Goal: Task Accomplishment & Management: Use online tool/utility

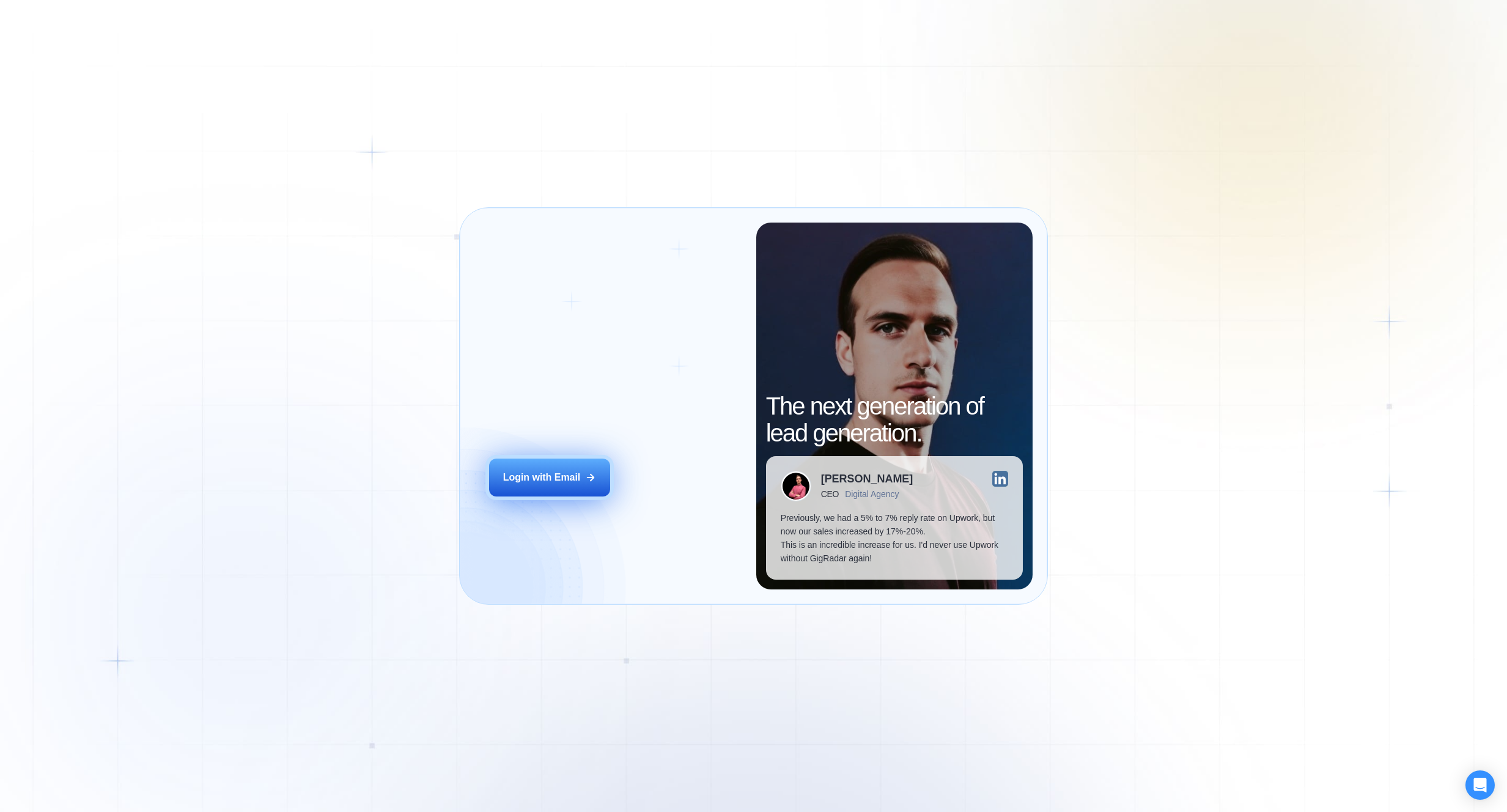
click at [608, 483] on button "Login with Email" at bounding box center [549, 477] width 121 height 38
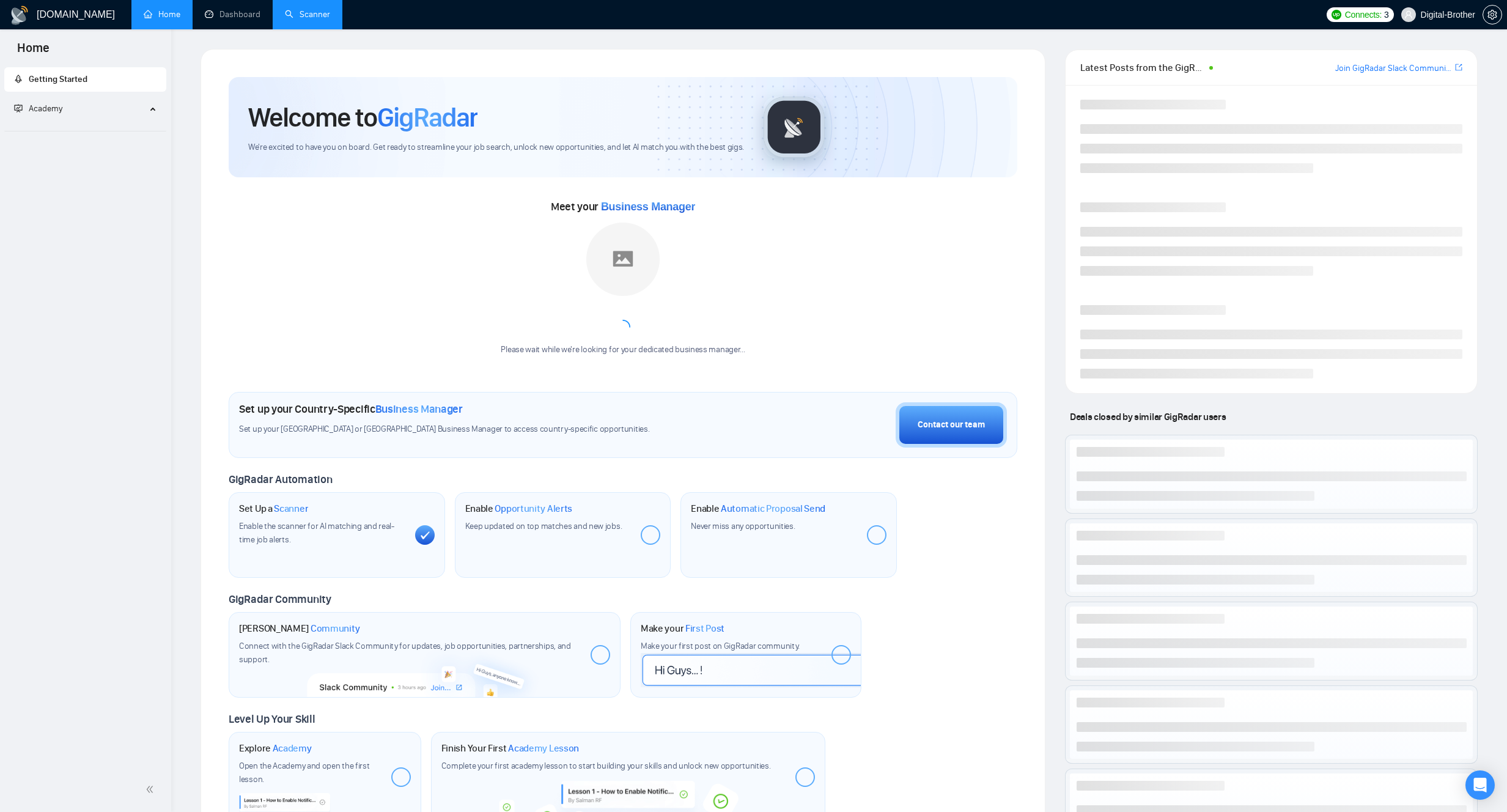
click at [318, 19] on link "Scanner" at bounding box center [307, 14] width 45 height 11
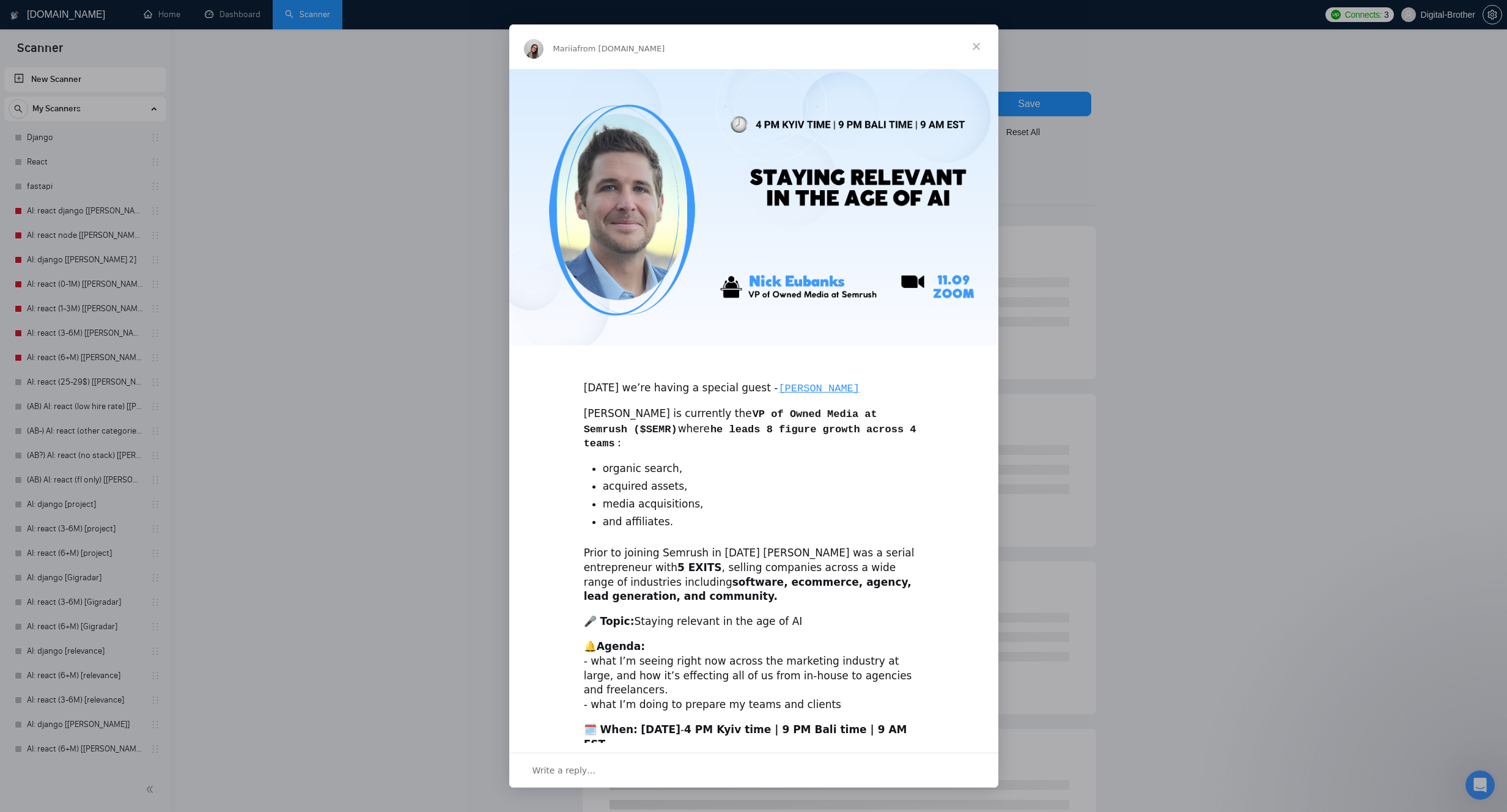
click at [979, 47] on span "Close" at bounding box center [976, 47] width 44 height 44
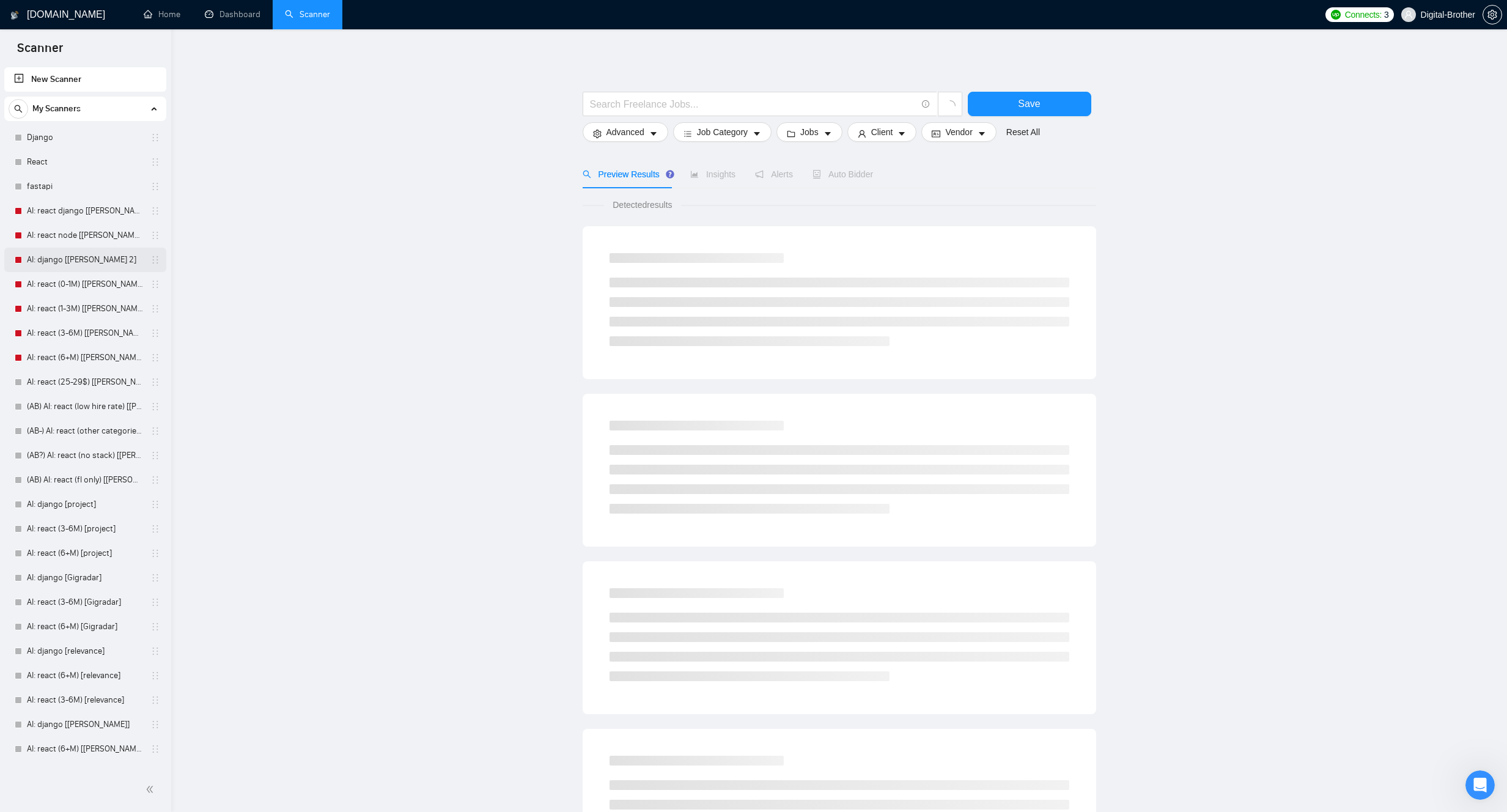
click at [84, 254] on link "AI: django [[PERSON_NAME] 2]" at bounding box center [85, 259] width 117 height 25
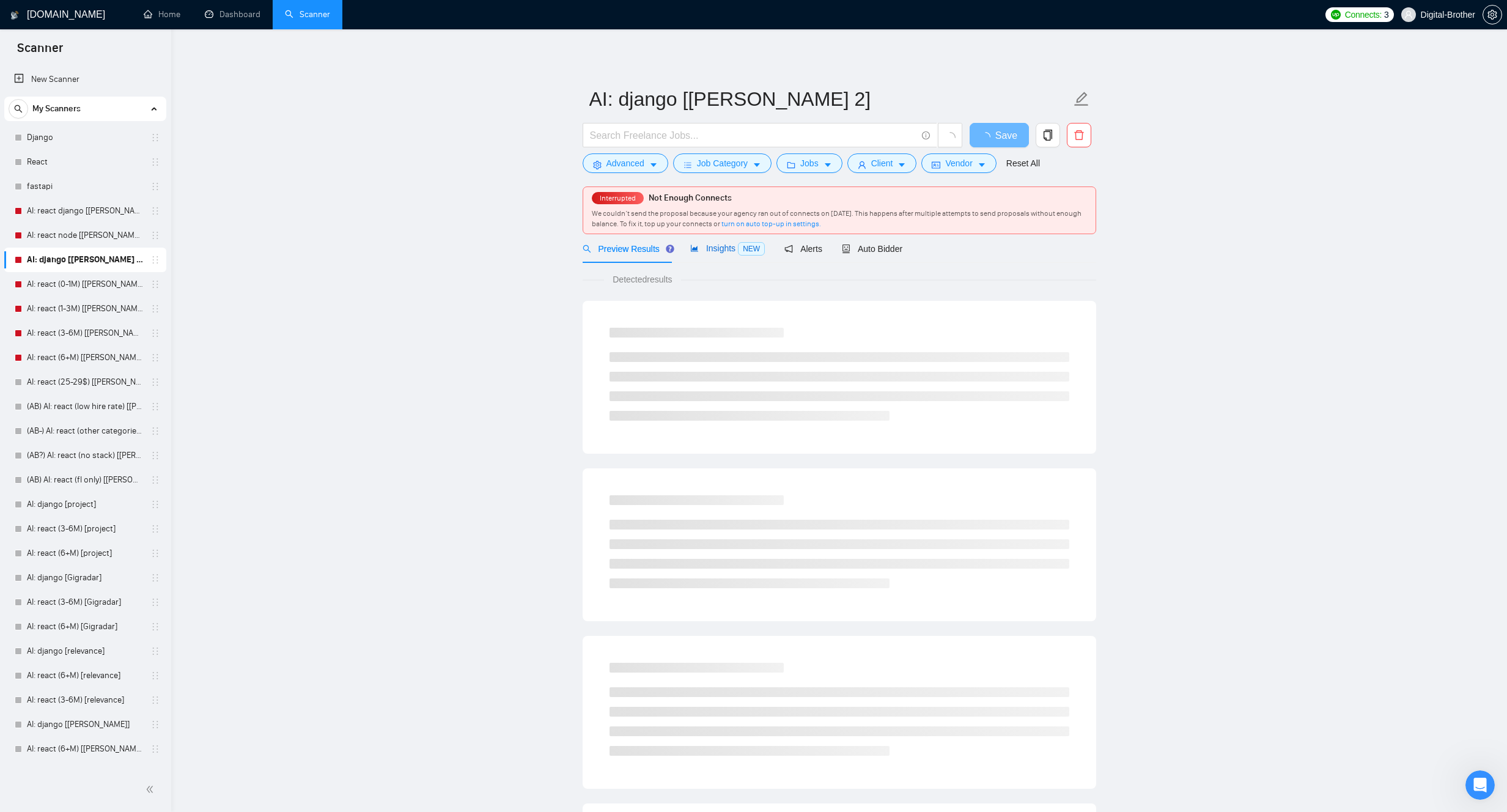
click at [702, 244] on span "Insights NEW" at bounding box center [727, 248] width 74 height 10
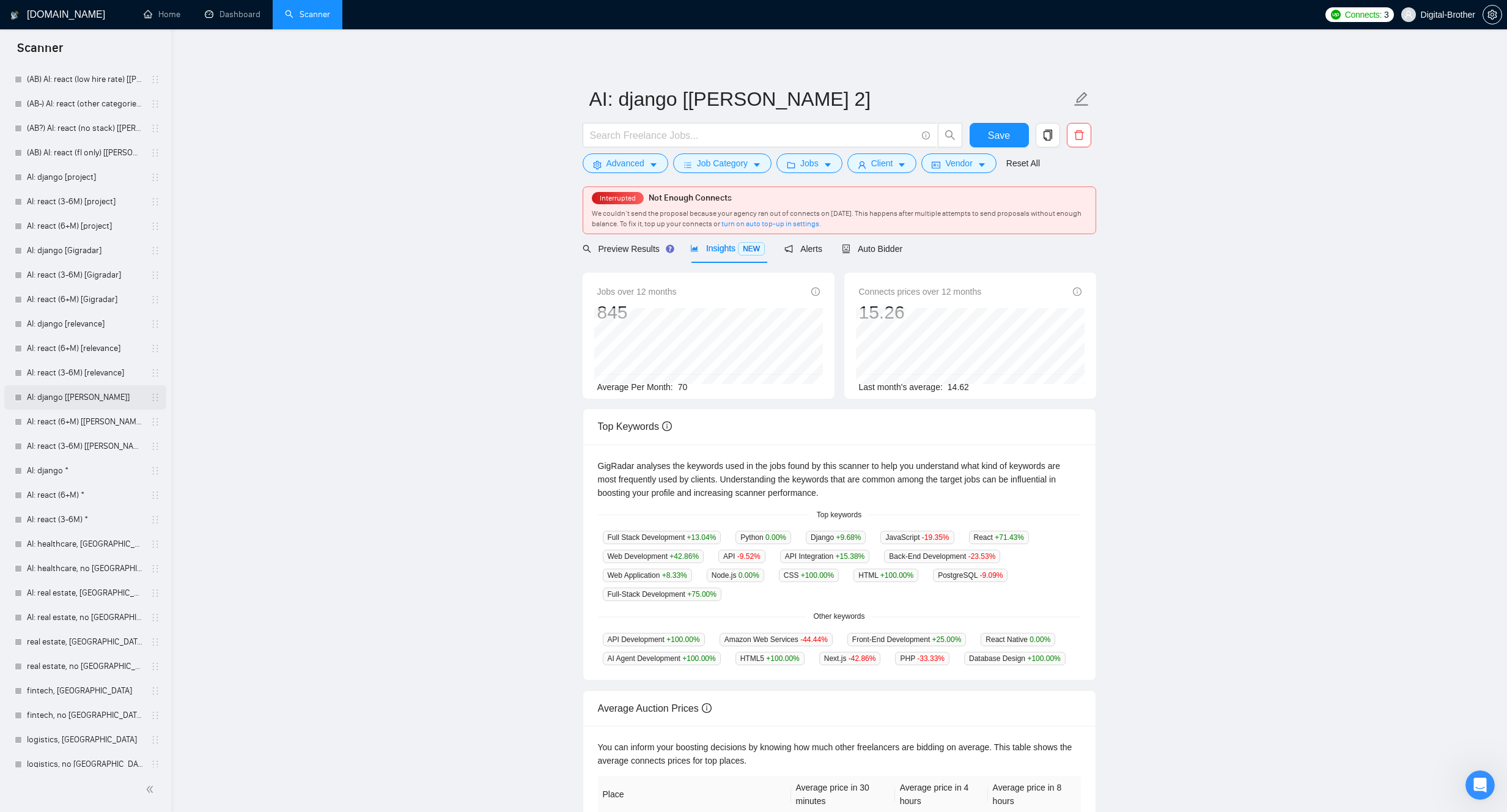
scroll to position [385, 0]
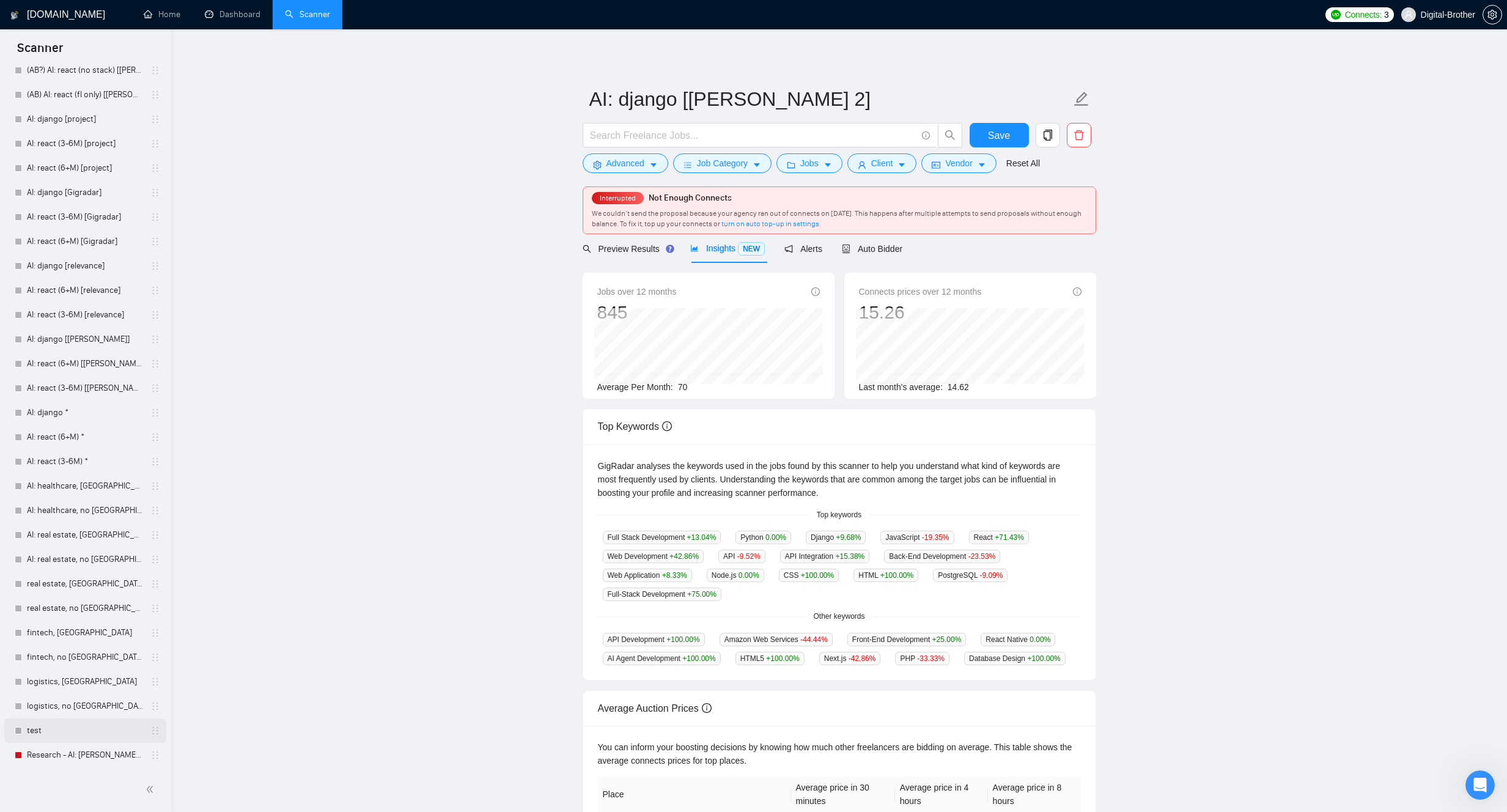
click at [60, 730] on link "test" at bounding box center [85, 731] width 117 height 25
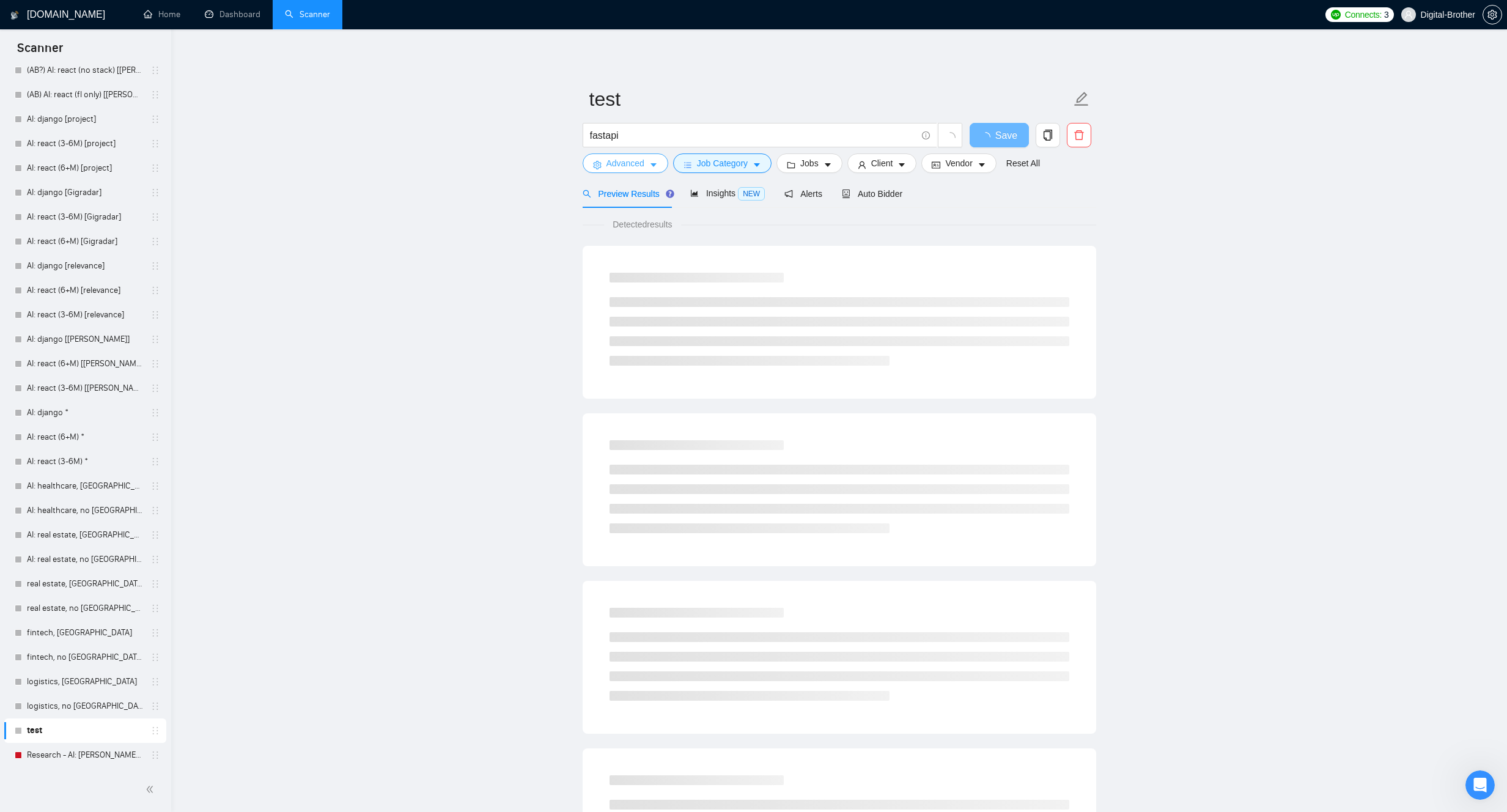
click at [639, 165] on span "Advanced" at bounding box center [625, 162] width 38 height 13
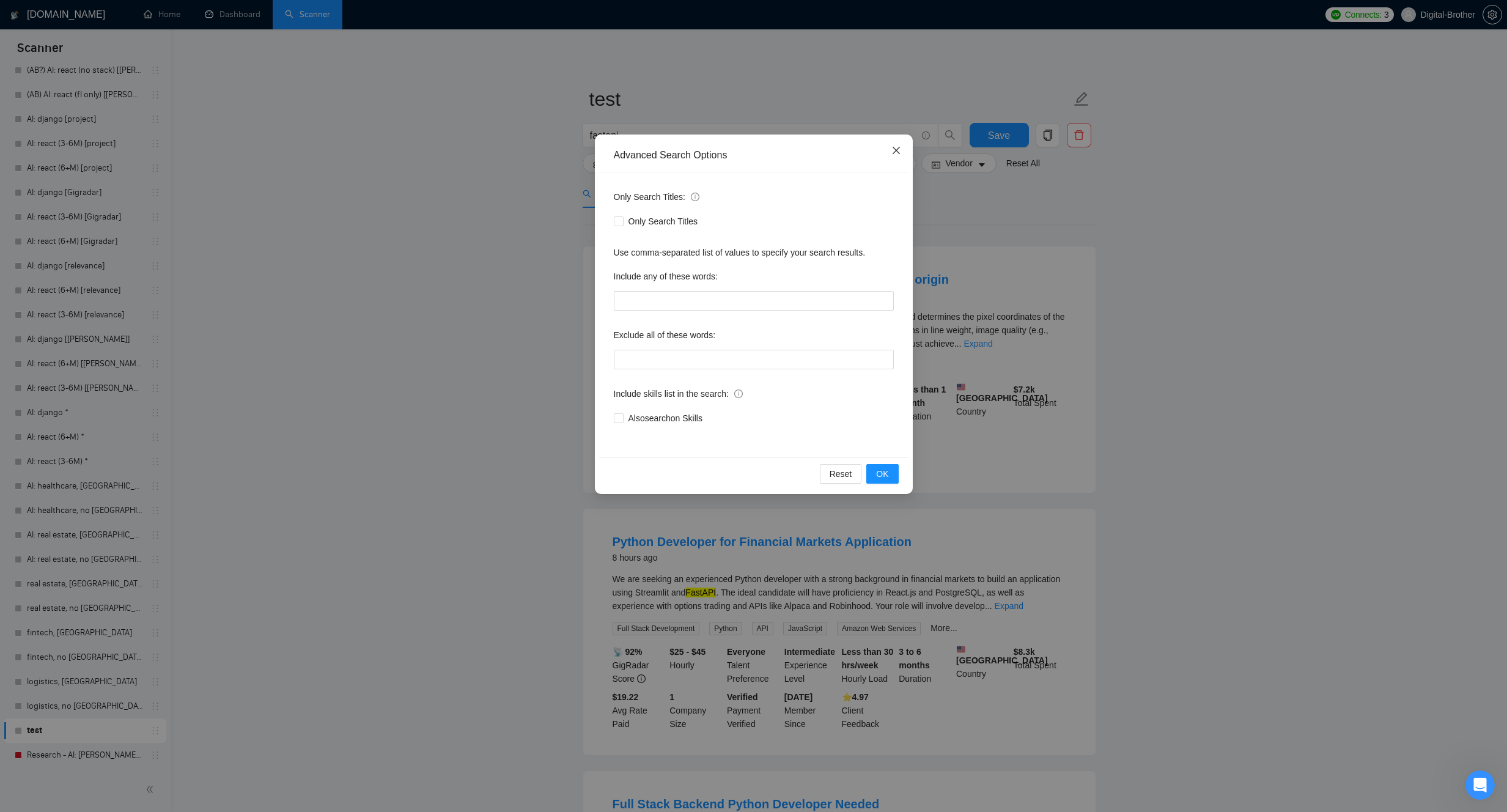
click at [893, 149] on icon "close" at bounding box center [896, 150] width 10 height 10
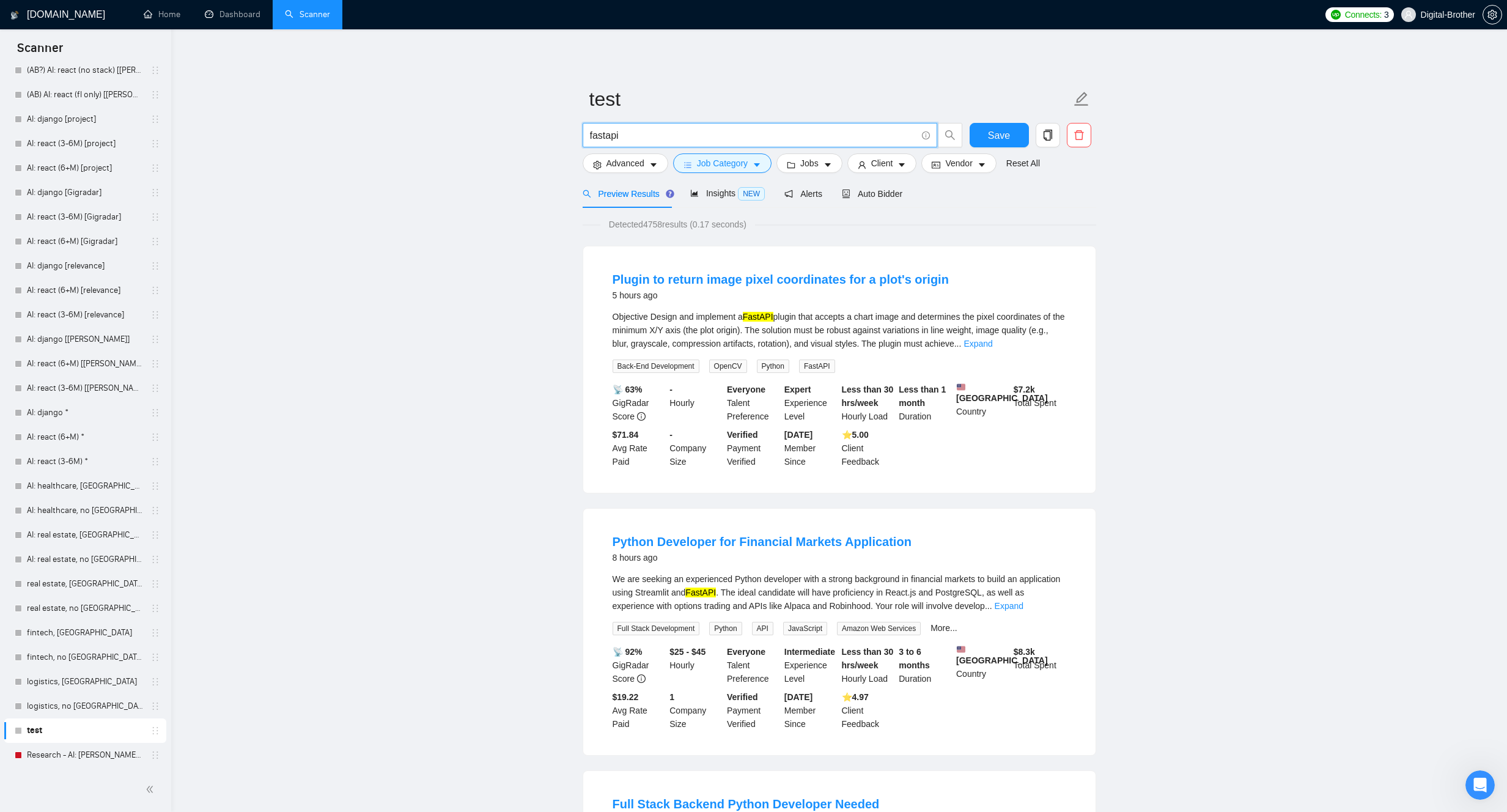
drag, startPoint x: 722, startPoint y: 139, endPoint x: 309, endPoint y: 139, distance: 413.0
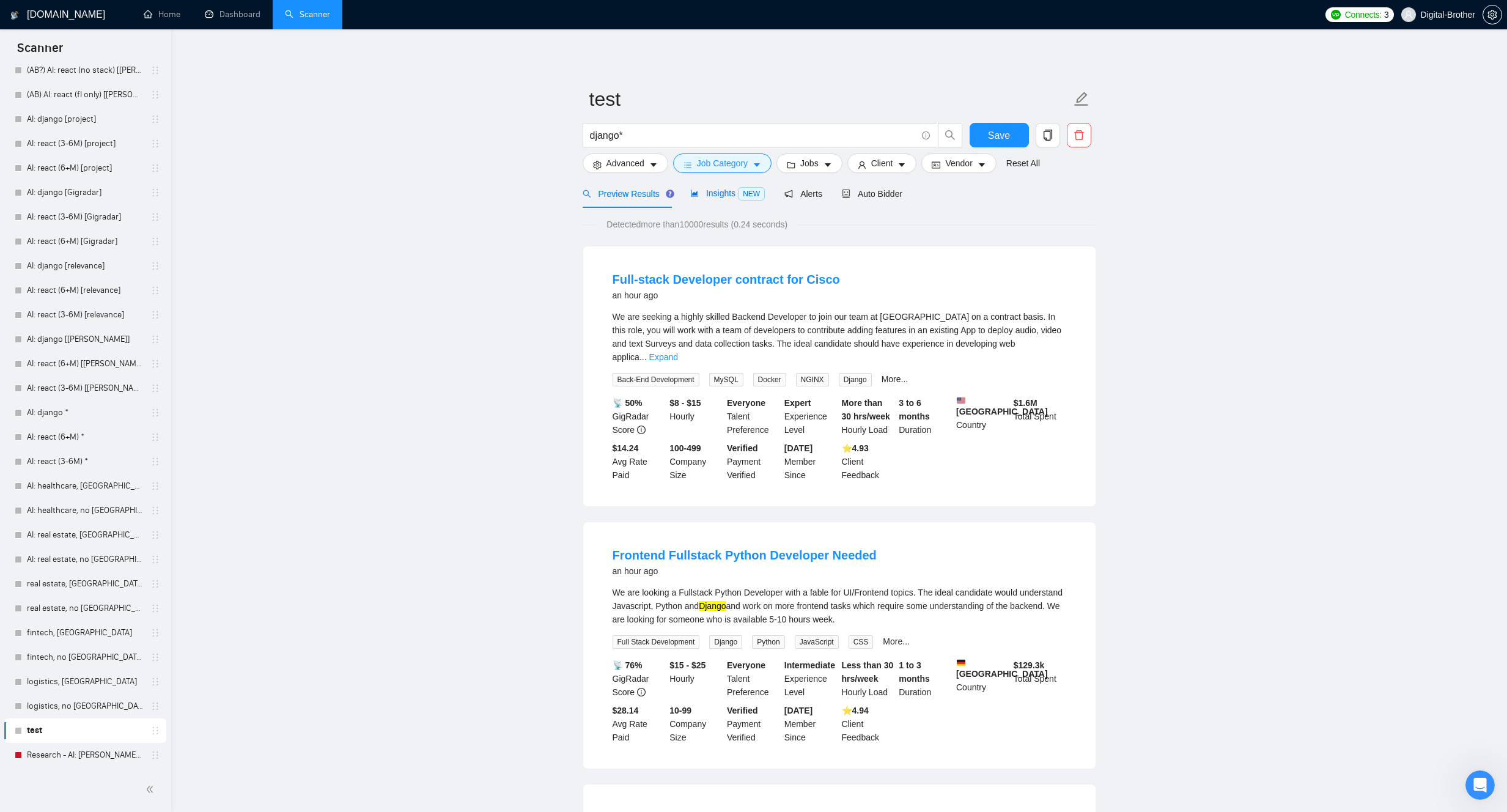
click at [711, 189] on span "Insights NEW" at bounding box center [727, 192] width 74 height 10
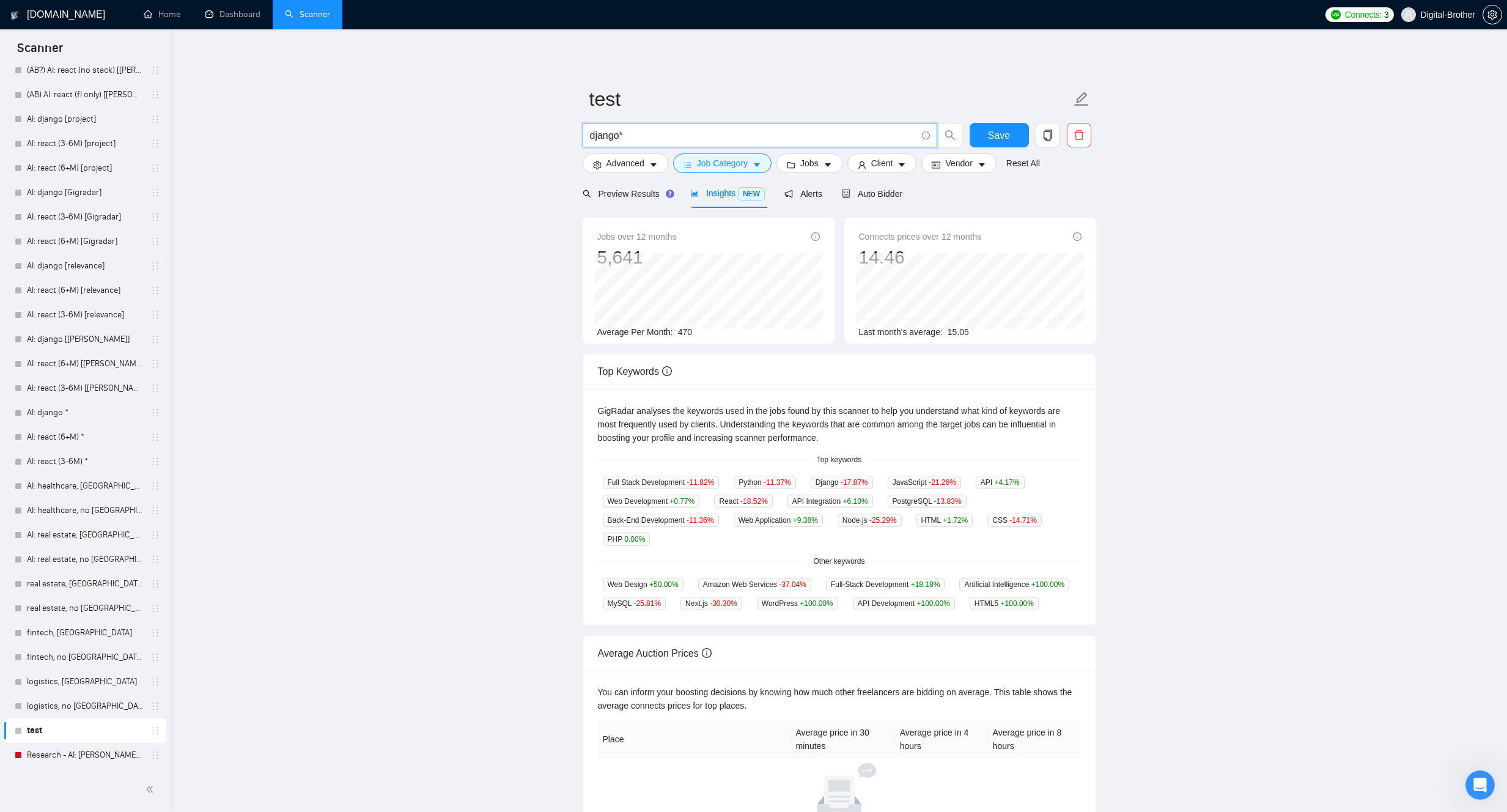
drag, startPoint x: 668, startPoint y: 134, endPoint x: 485, endPoint y: 133, distance: 183.0
click at [485, 133] on main "test django* Save Advanced Job Category Jobs Client Vendor Reset All Preview Re…" at bounding box center [839, 455] width 1297 height 814
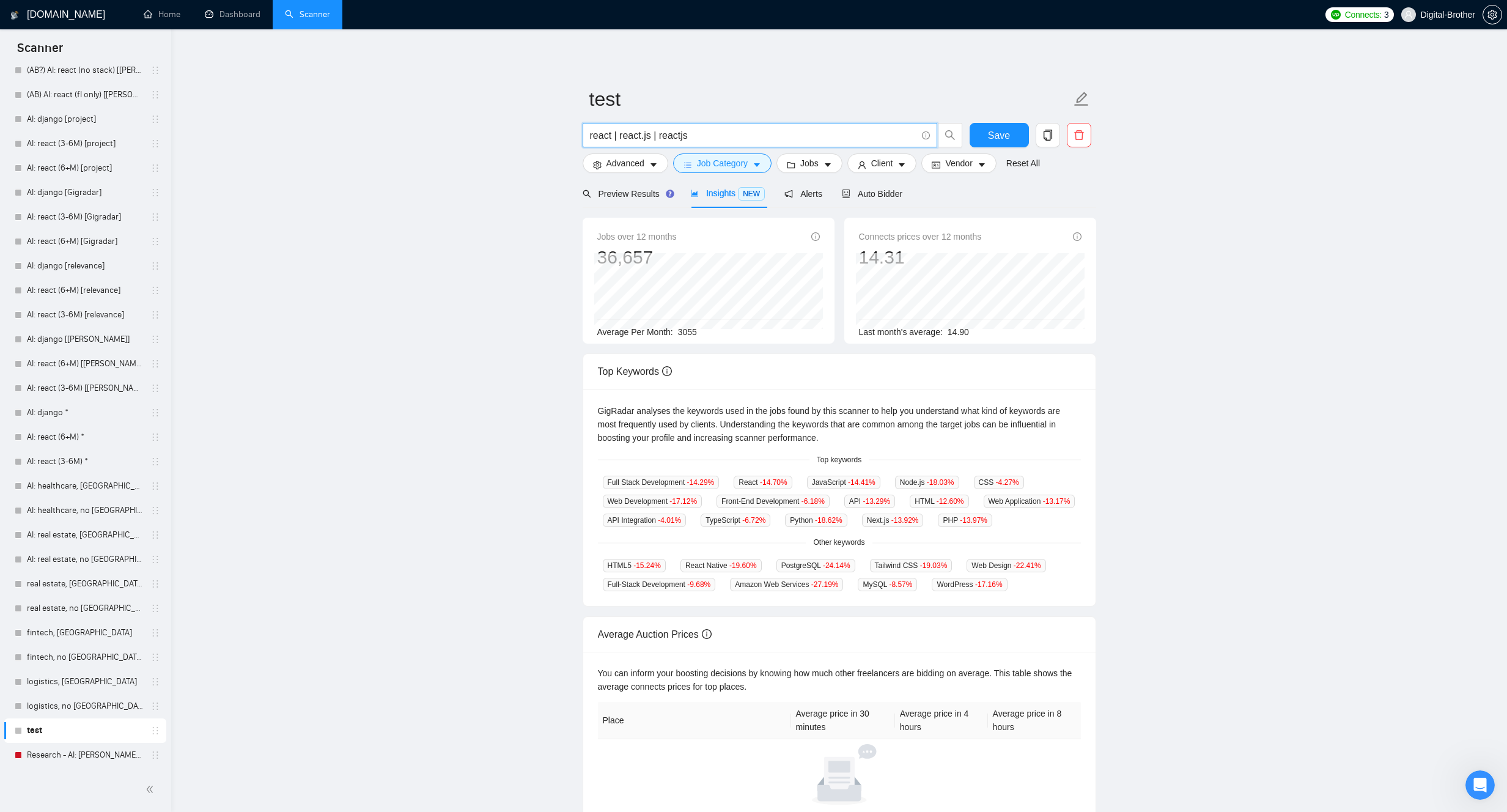
type input "react | react.js | reactjs"
click at [1205, 138] on main "test react | react.js | reactjs Save Advanced Job Category Jobs Client Vendor R…" at bounding box center [839, 446] width 1297 height 795
click at [1325, 250] on main "test react | react.js | reactjs Save Advanced Job Category Jobs Client Vendor R…" at bounding box center [839, 446] width 1297 height 795
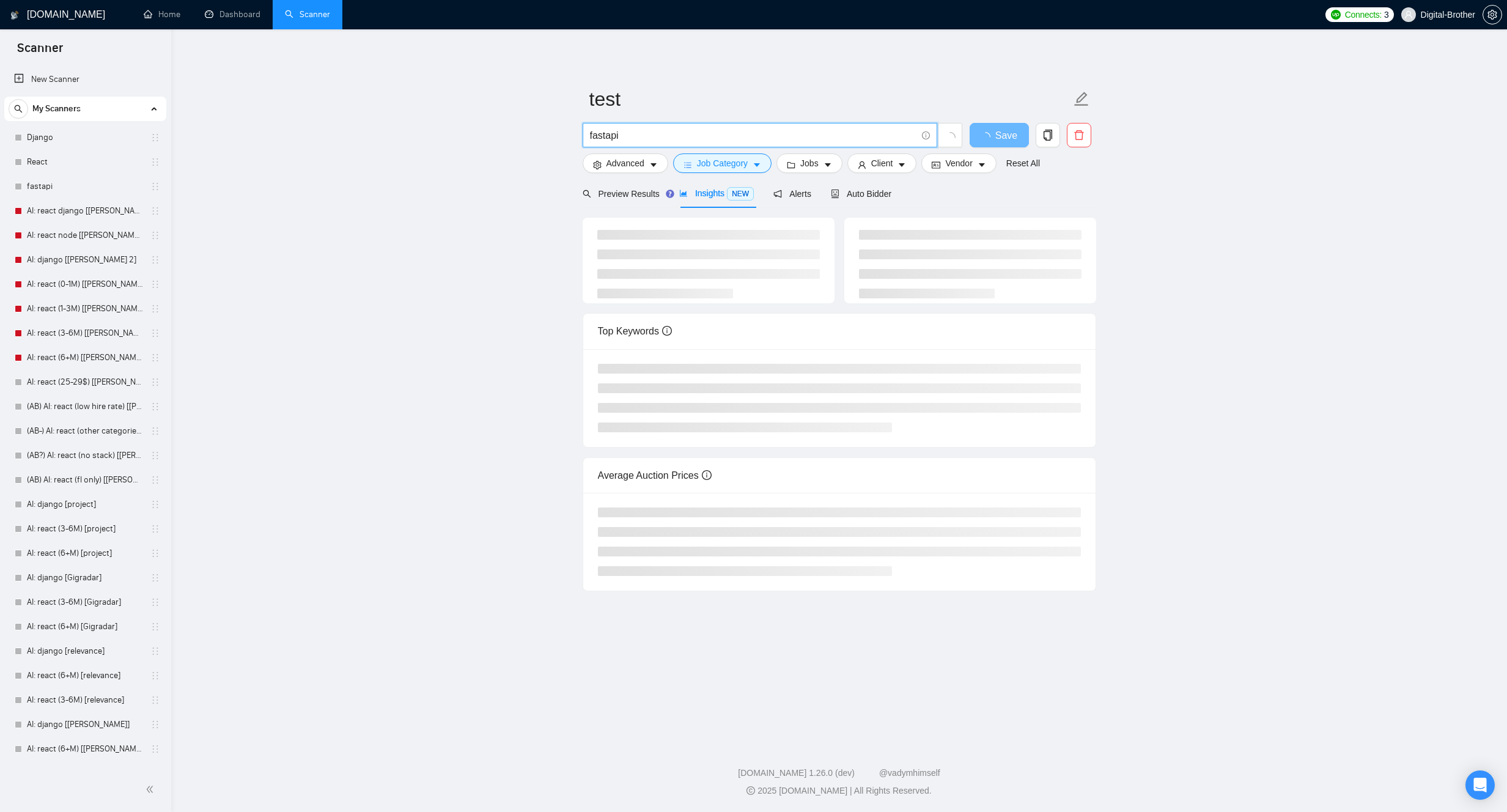
click at [729, 130] on input "fastapi" at bounding box center [753, 135] width 327 height 15
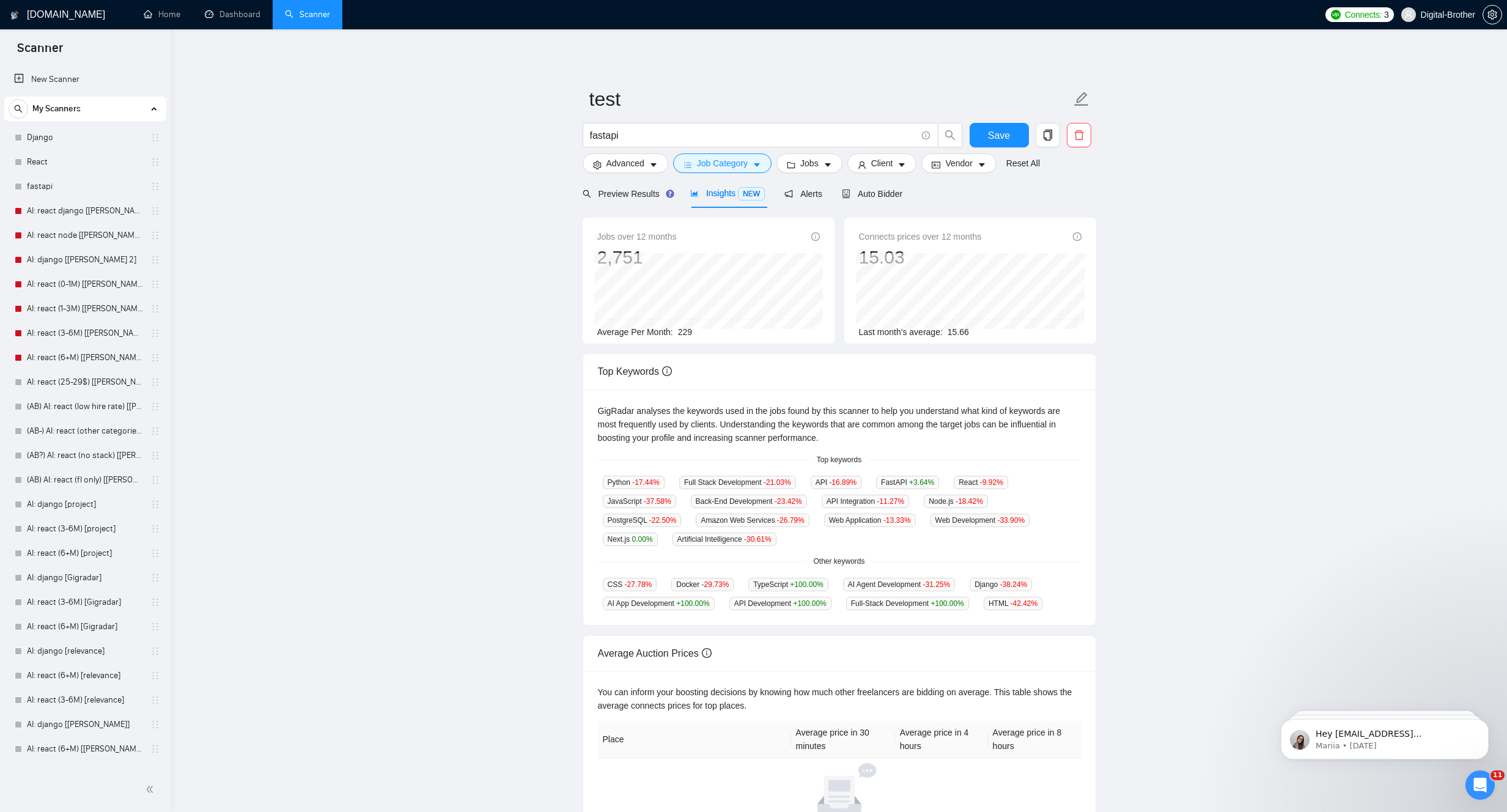
click at [687, 331] on span "229" at bounding box center [685, 331] width 14 height 10
click at [768, 350] on div "Jobs over 12 months 2,751 [DATE] 241 Average Per Month: 229 Connects prices ove…" at bounding box center [839, 286] width 524 height 136
click at [1212, 315] on main "test fastapi Save Advanced Job Category Jobs Client Vendor Reset All Preview Re…" at bounding box center [839, 455] width 1297 height 814
click at [1267, 188] on main "test fastapi Save Advanced Job Category Jobs Client Vendor Reset All Preview Re…" at bounding box center [839, 455] width 1297 height 814
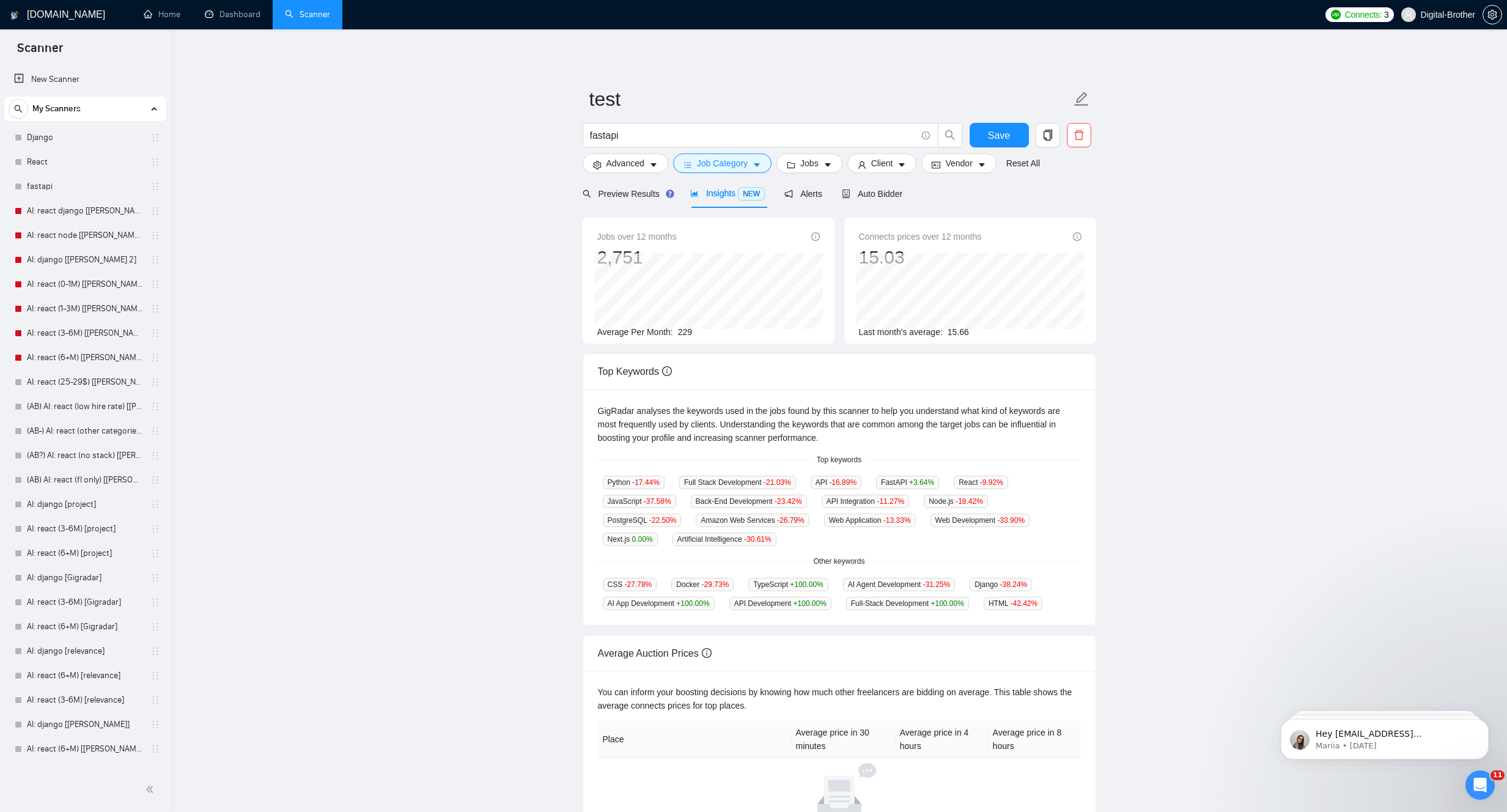
click at [1211, 305] on main "test fastapi Save Advanced Job Category Jobs Client Vendor Reset All Preview Re…" at bounding box center [839, 455] width 1297 height 814
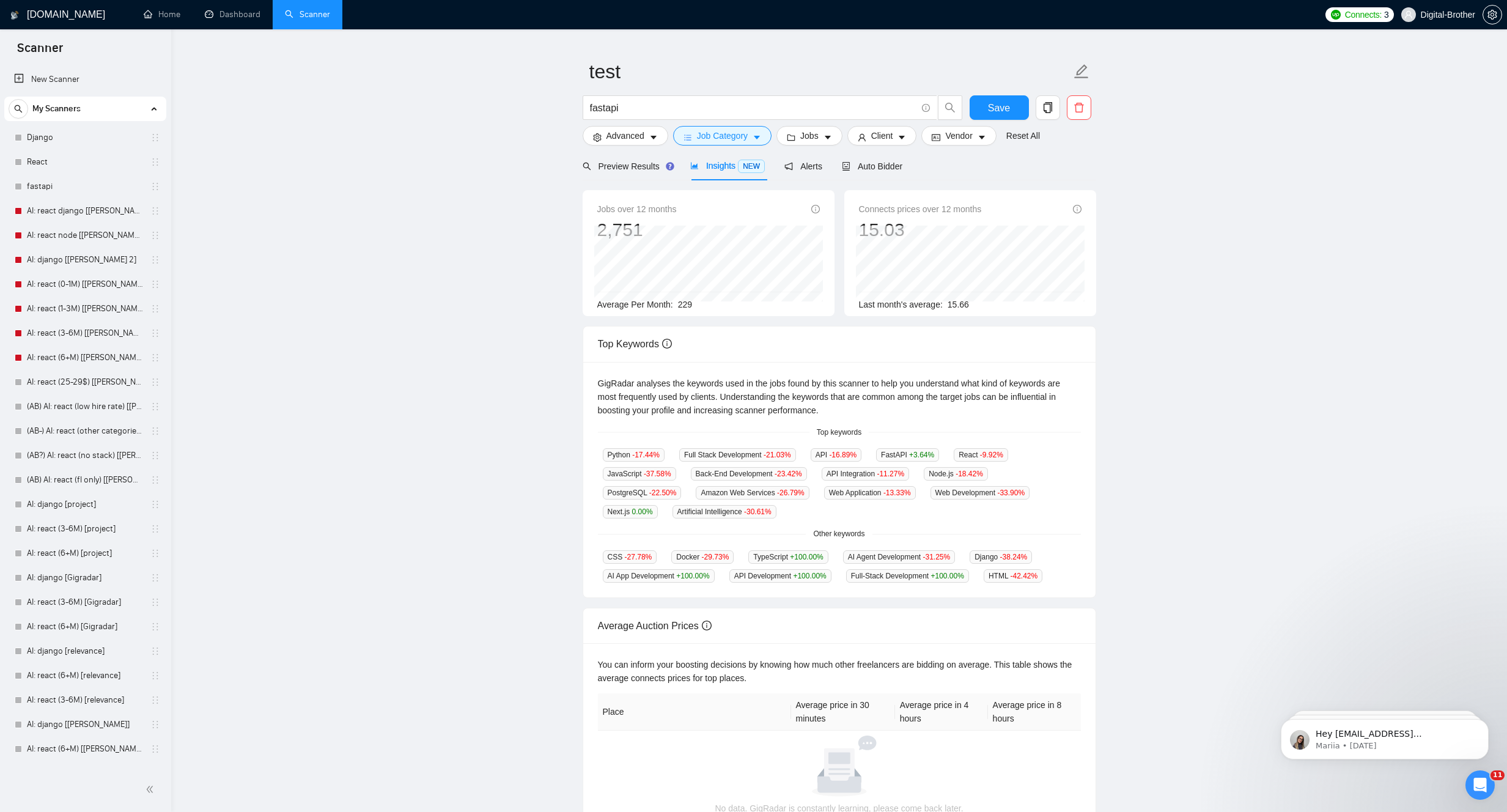
scroll to position [31, 0]
